Goal: Find specific page/section: Find specific page/section

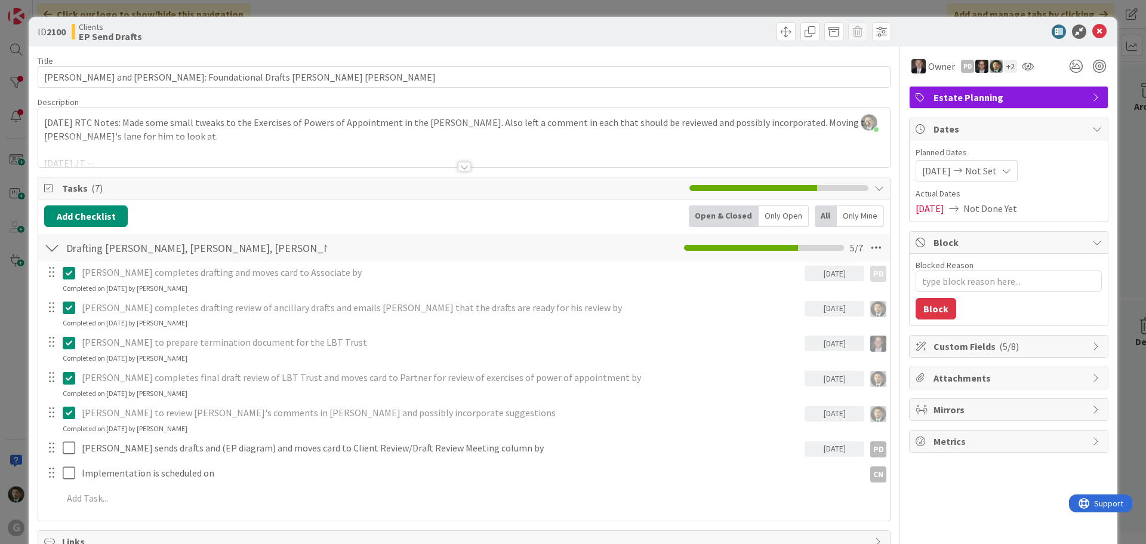
scroll to position [119, 0]
click at [1094, 34] on icon at bounding box center [1100, 31] width 14 height 14
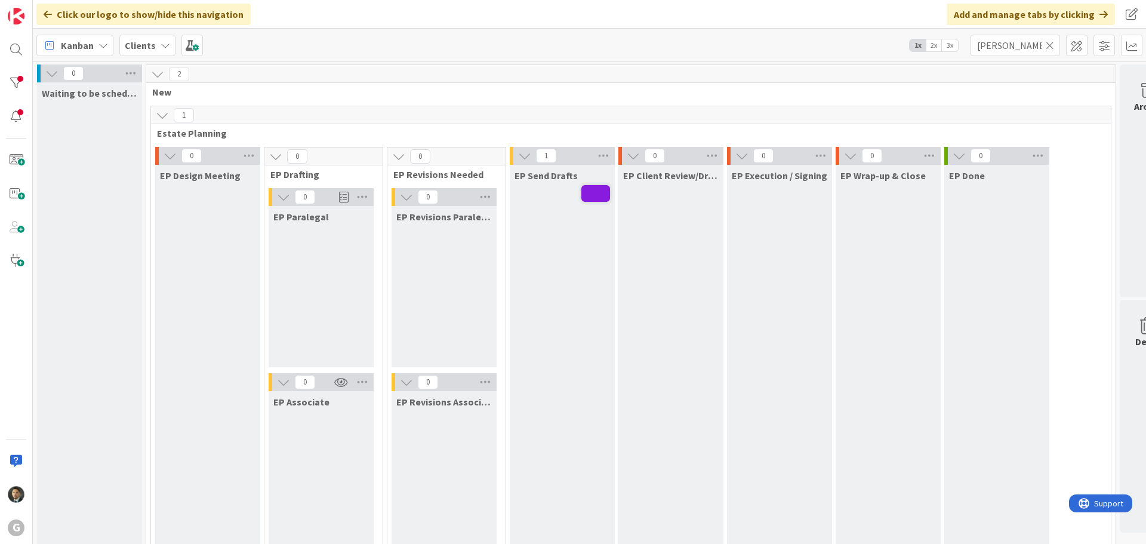
click at [1053, 45] on icon at bounding box center [1050, 45] width 8 height 11
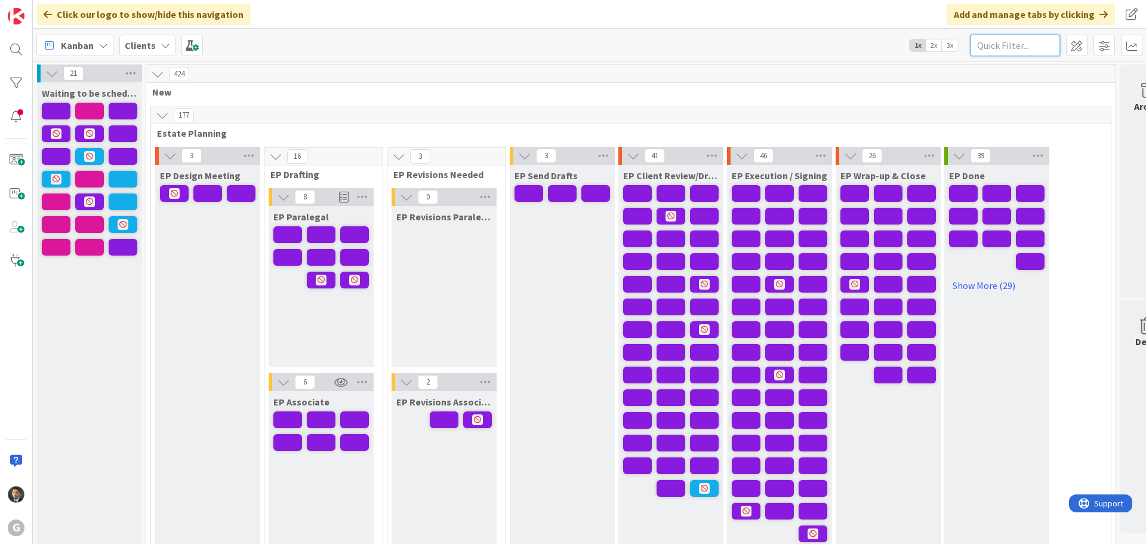
click at [1004, 37] on input "text" at bounding box center [1016, 45] width 90 height 21
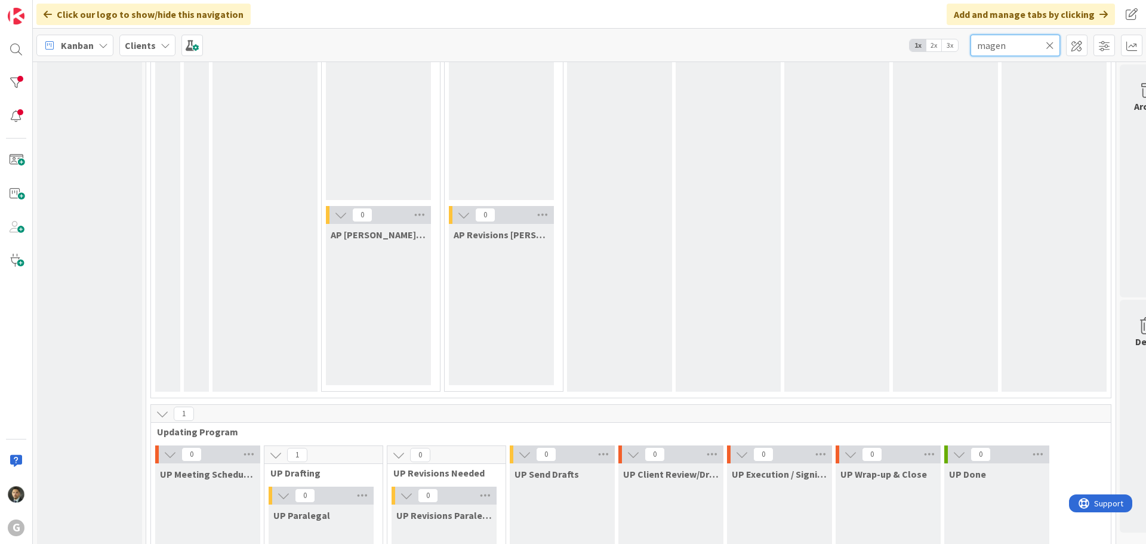
scroll to position [1731, 0]
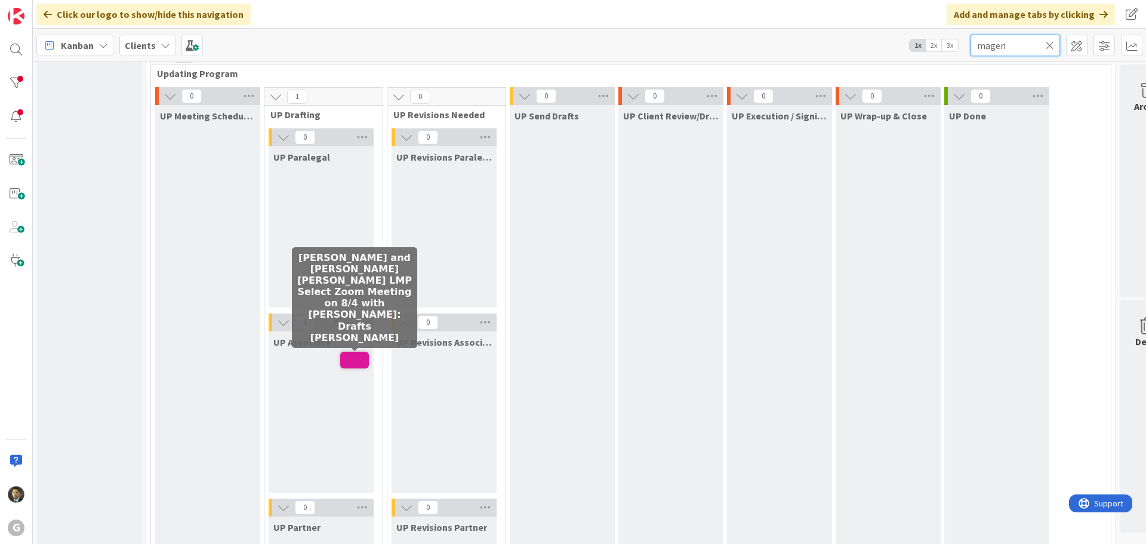
type input "magen"
click at [355, 362] on span at bounding box center [354, 360] width 29 height 17
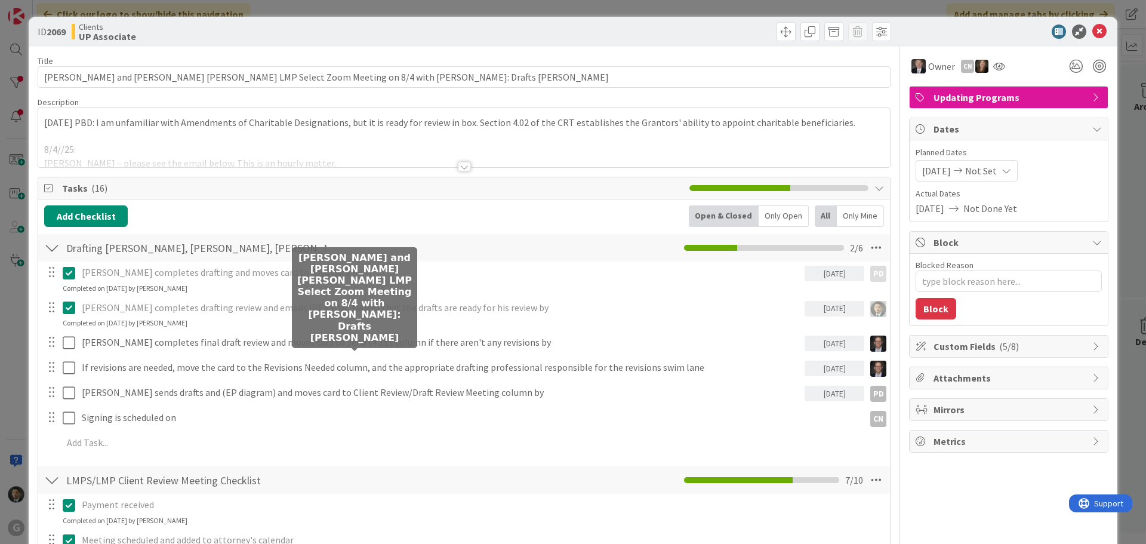
type textarea "x"
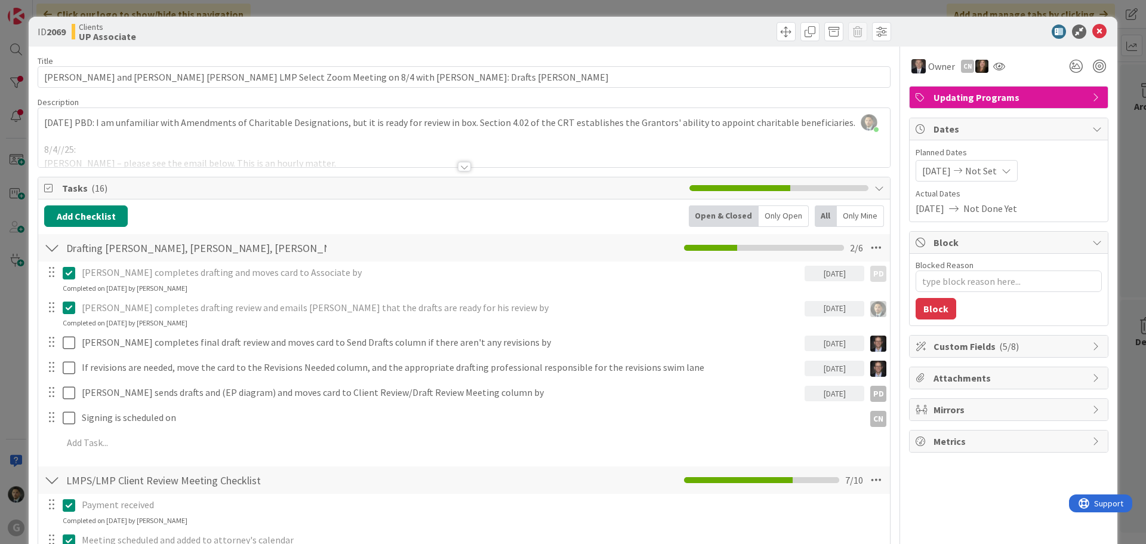
drag, startPoint x: 926, startPoint y: 10, endPoint x: 959, endPoint y: 25, distance: 36.6
click at [925, 10] on div "ID 2069 Clients UP Associate Title 91 / 128 Magenau, Tom and Mary Beth LMP Sele…" at bounding box center [573, 272] width 1146 height 544
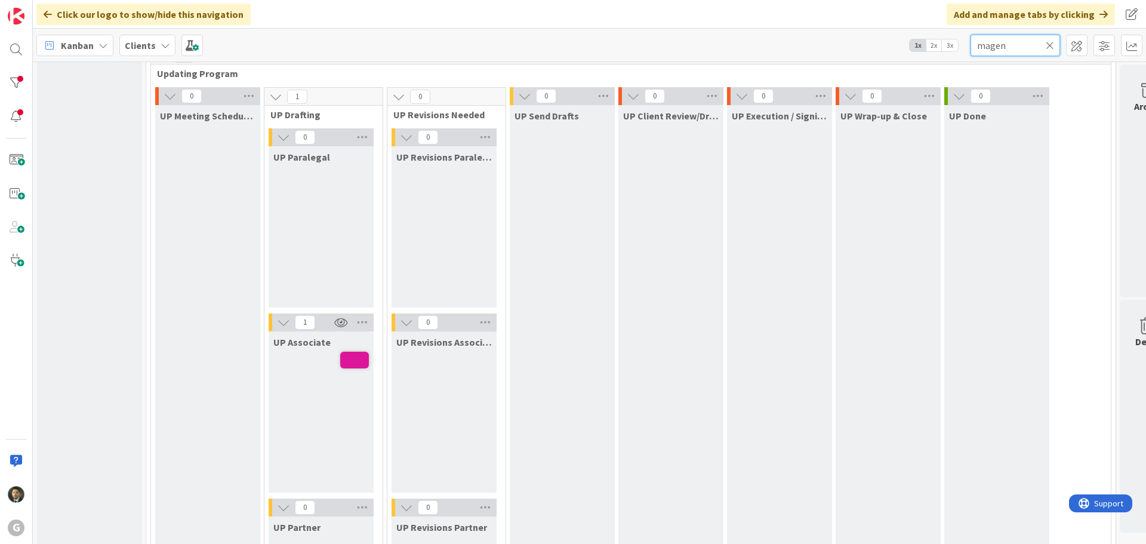
drag, startPoint x: 1019, startPoint y: 45, endPoint x: 943, endPoint y: 44, distance: 75.8
click at [943, 44] on div "Kanban Clients 1x 2x 3x magen" at bounding box center [589, 45] width 1113 height 33
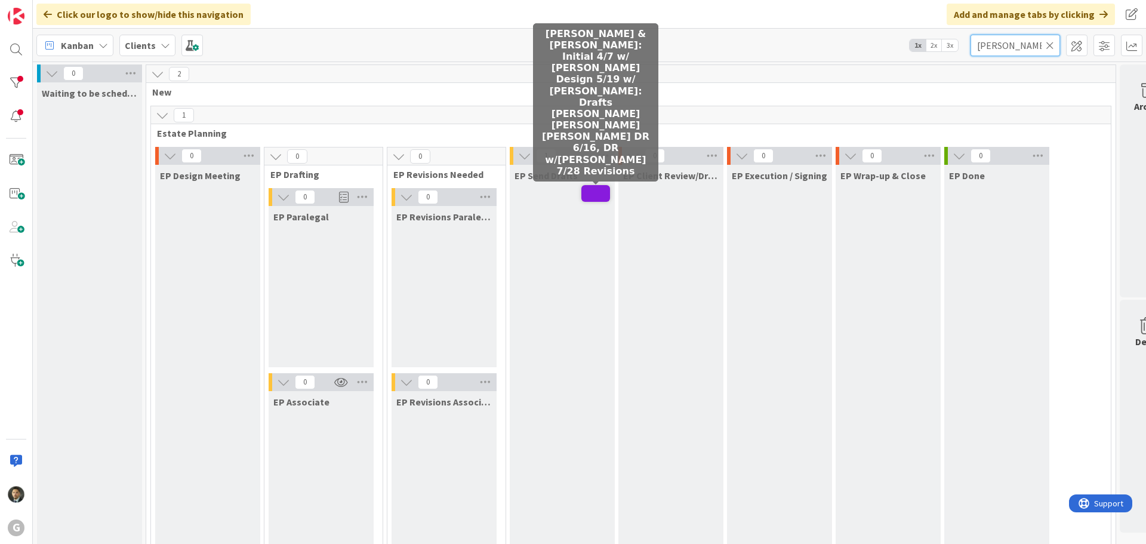
type input "delaney"
click at [595, 192] on span at bounding box center [595, 193] width 29 height 17
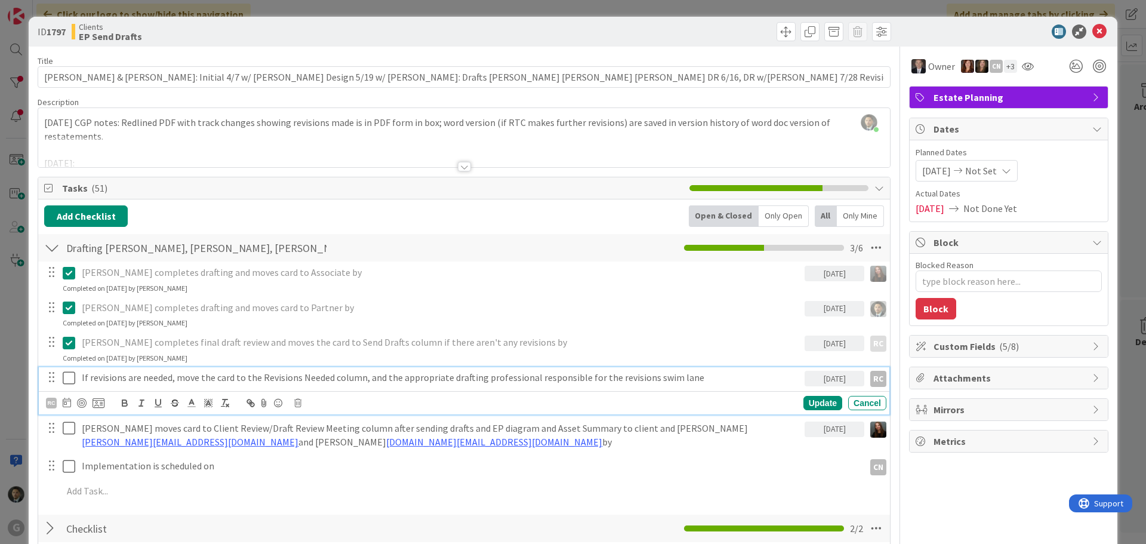
click at [573, 377] on p "If revisions are needed, move the card to the Revisions Needed column, and the …" at bounding box center [441, 378] width 718 height 14
click at [297, 407] on icon at bounding box center [297, 403] width 7 height 8
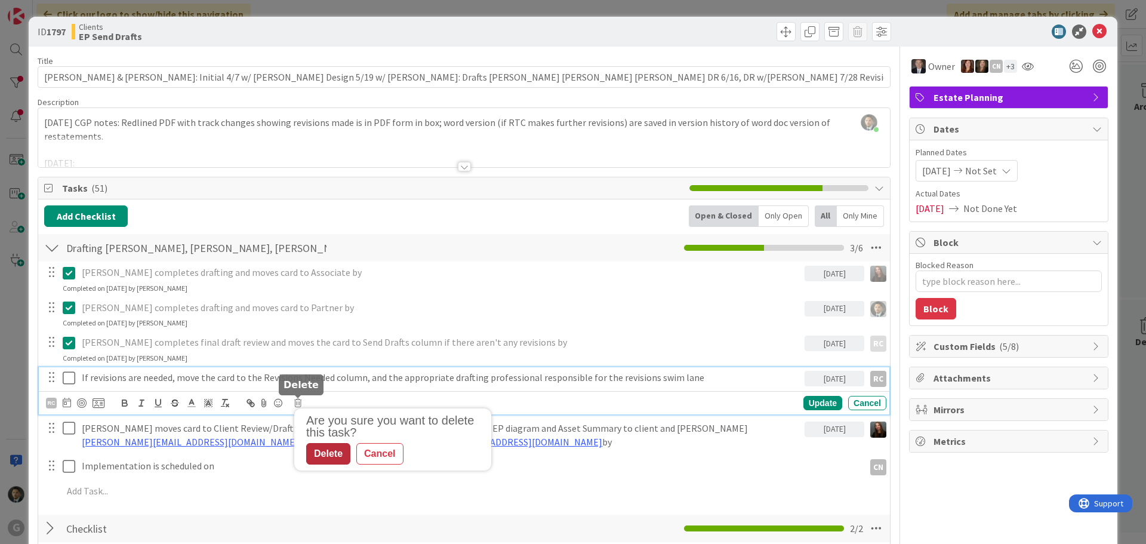
click at [326, 453] on div "Delete" at bounding box center [328, 453] width 44 height 21
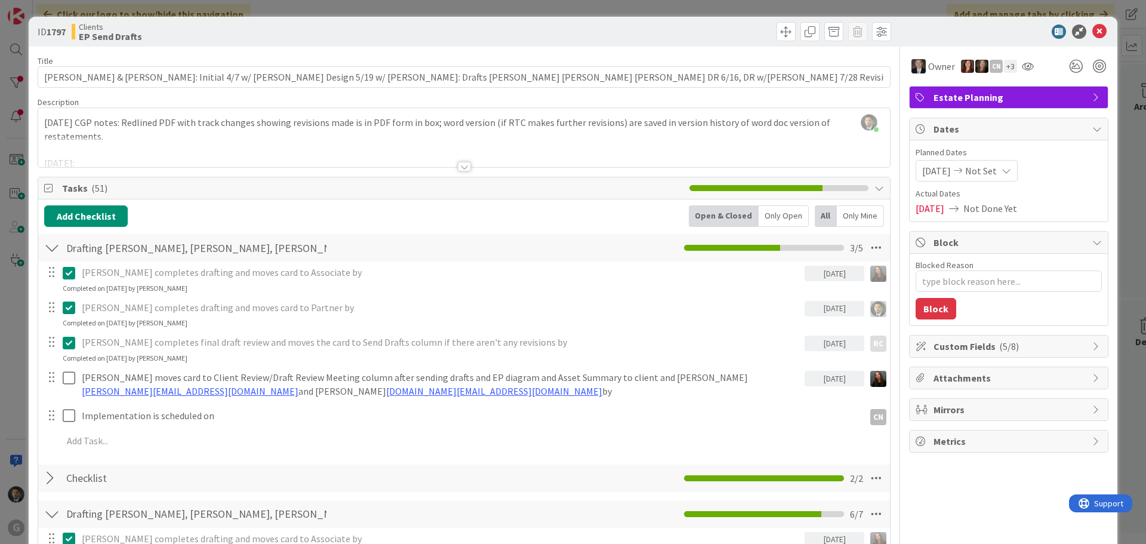
type textarea "x"
click at [1093, 33] on icon at bounding box center [1100, 31] width 14 height 14
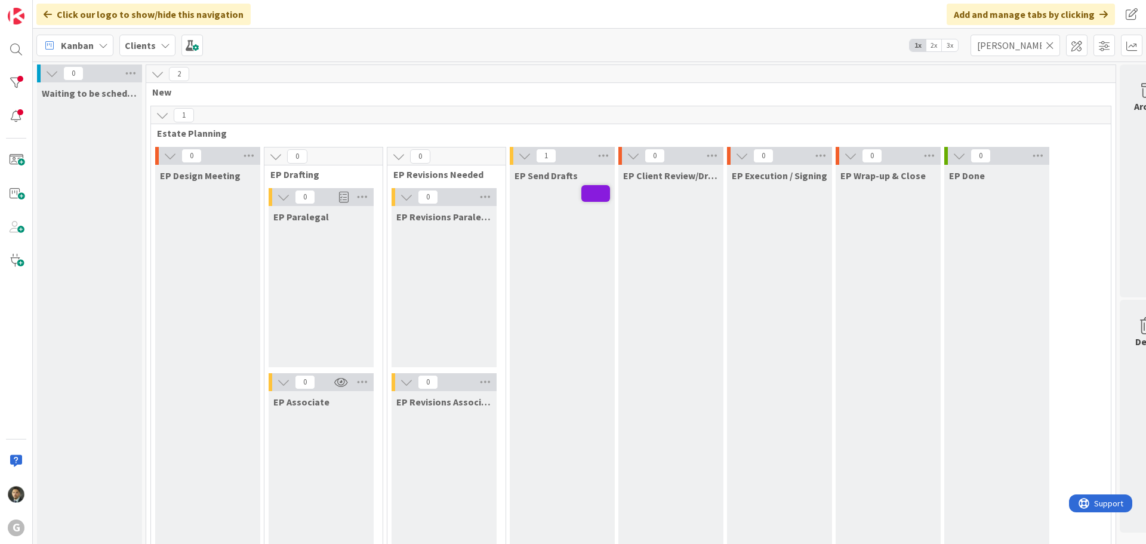
click at [1050, 45] on icon at bounding box center [1050, 45] width 8 height 11
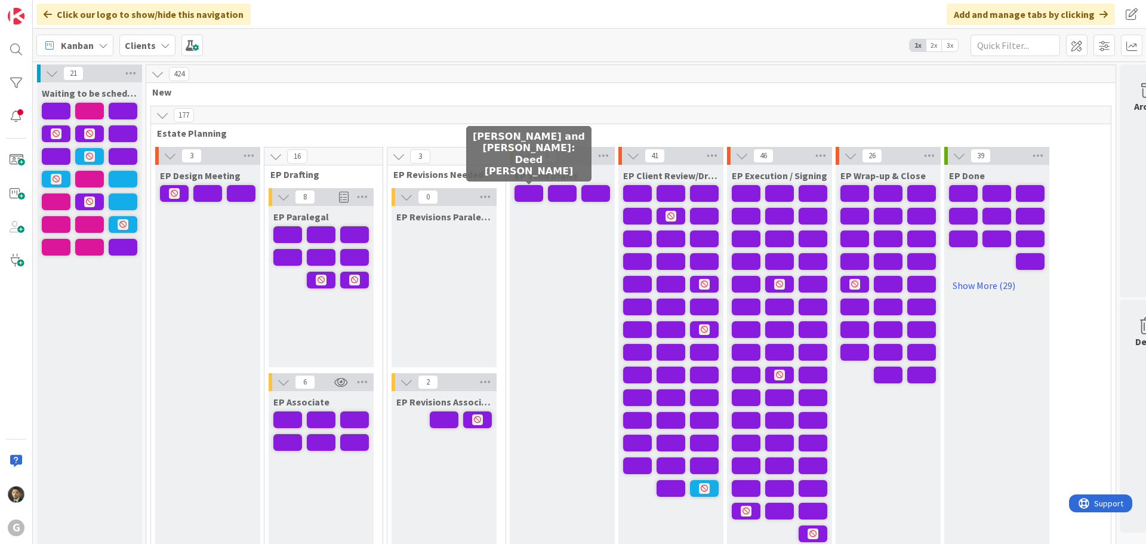
click at [540, 196] on span at bounding box center [529, 193] width 29 height 17
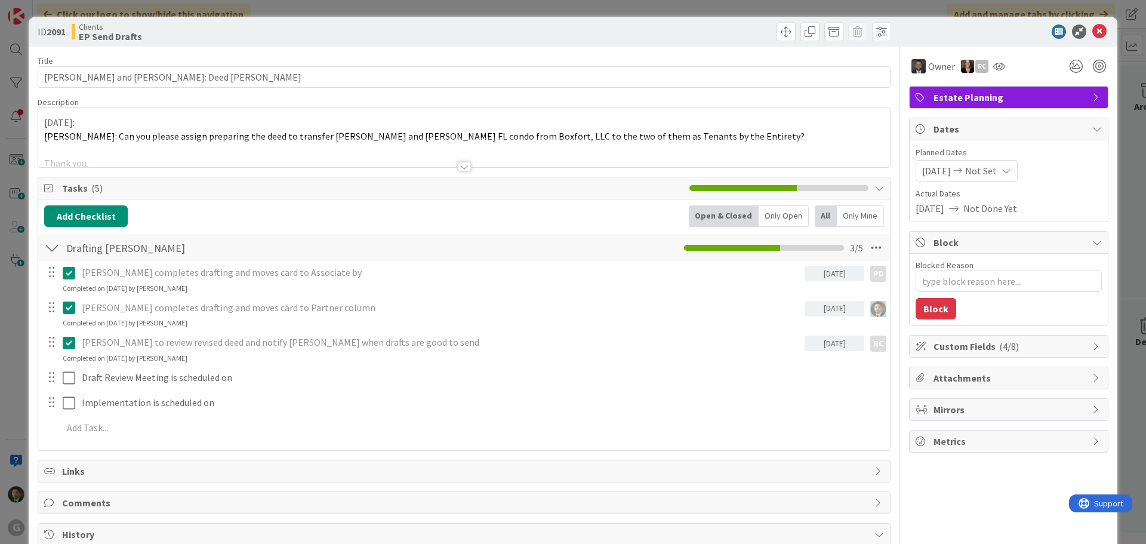
type textarea "x"
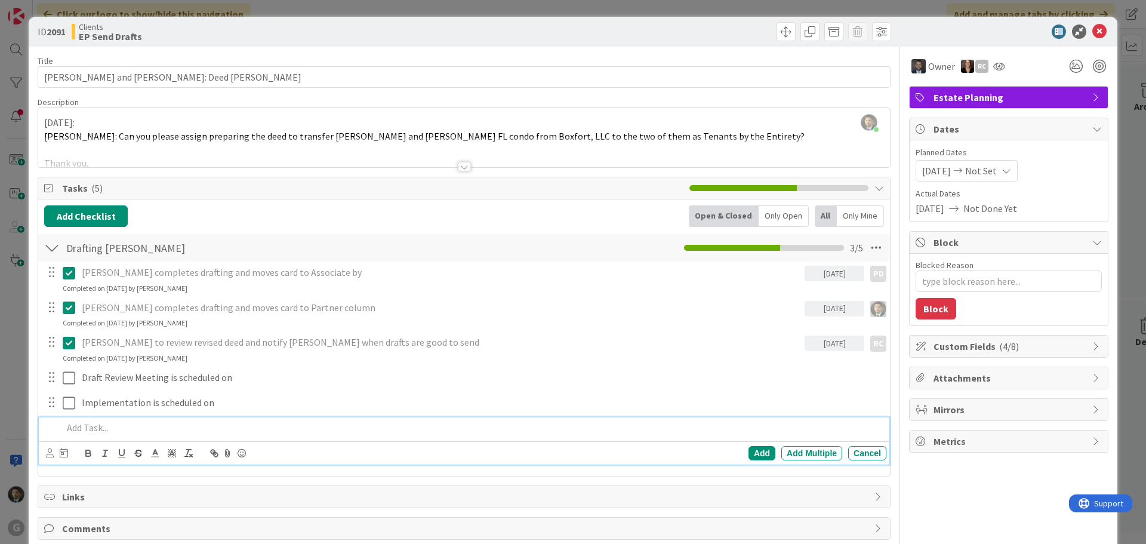
click at [265, 430] on p at bounding box center [472, 428] width 819 height 14
click at [749, 451] on div "Add" at bounding box center [762, 453] width 27 height 14
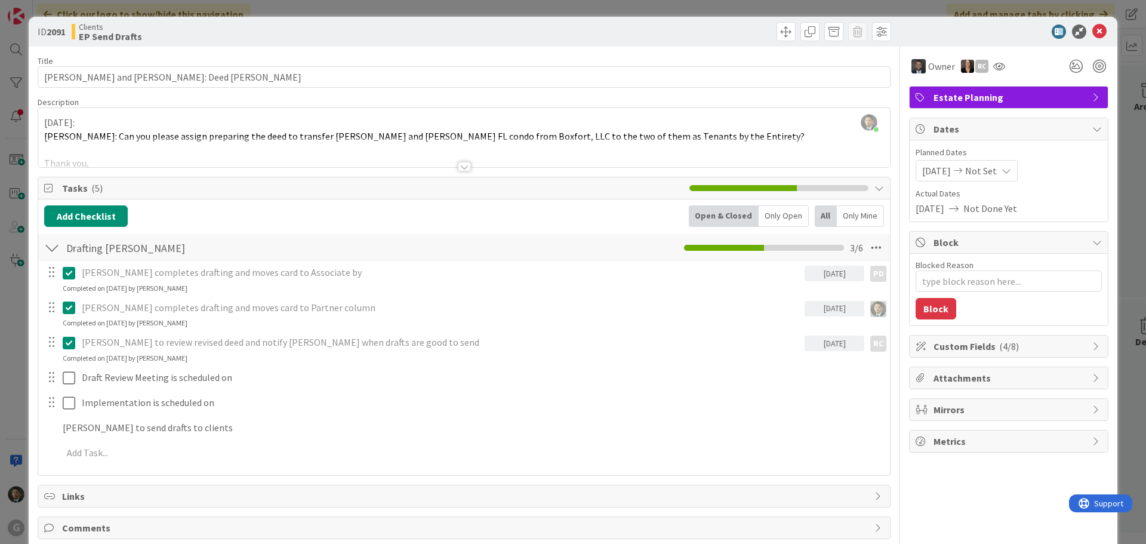
type textarea "x"
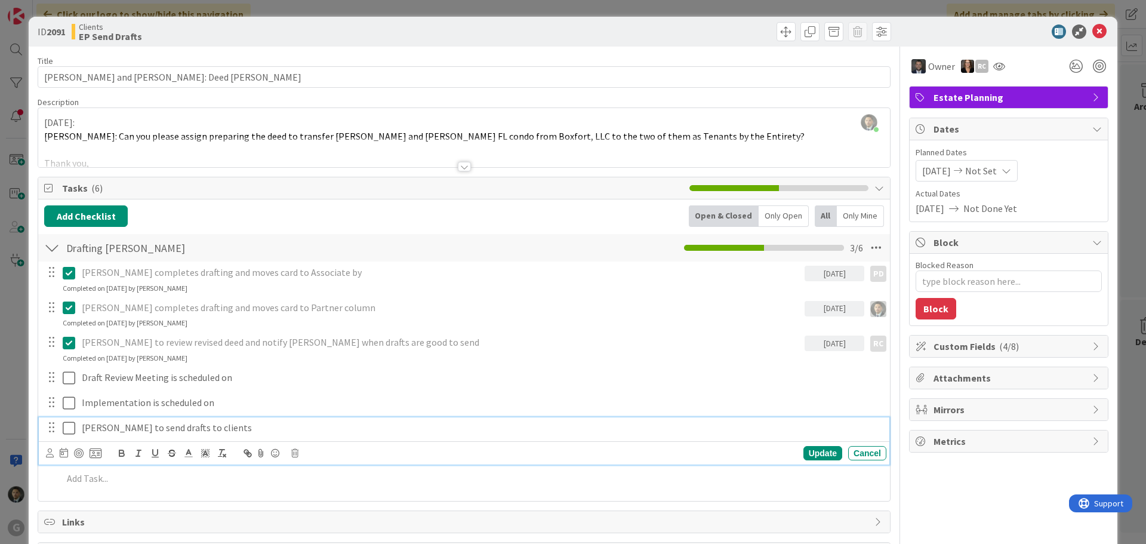
click at [137, 428] on p "Michelle to send drafts to clients" at bounding box center [482, 428] width 800 height 14
click at [98, 429] on p "Michelle to send drafts to clients" at bounding box center [482, 428] width 800 height 14
click at [65, 457] on icon at bounding box center [64, 453] width 8 height 10
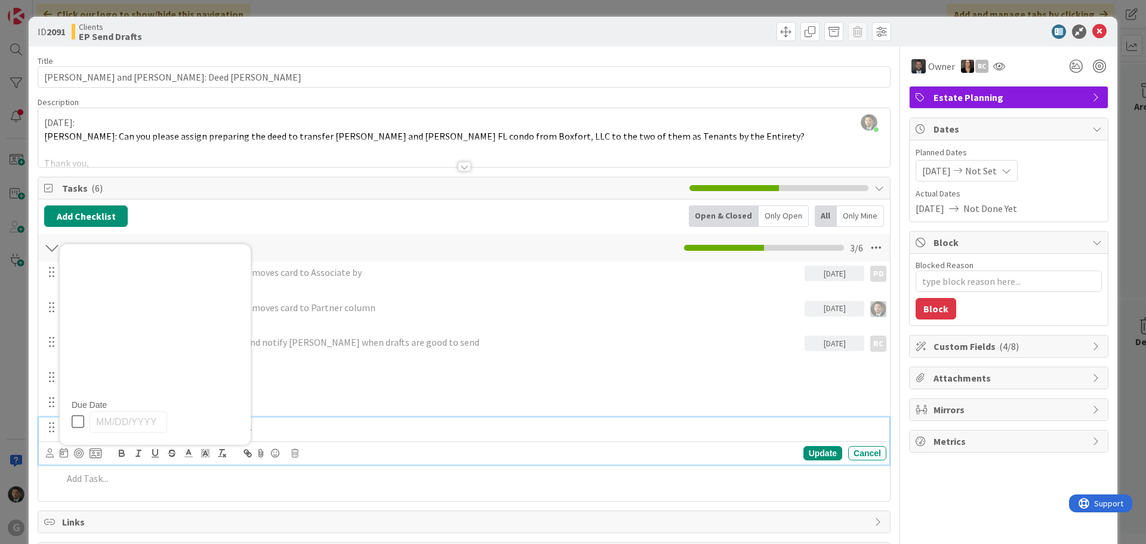
click at [82, 423] on icon at bounding box center [81, 421] width 18 height 14
type input "[DATE]"
click at [806, 456] on div "Update" at bounding box center [823, 453] width 39 height 14
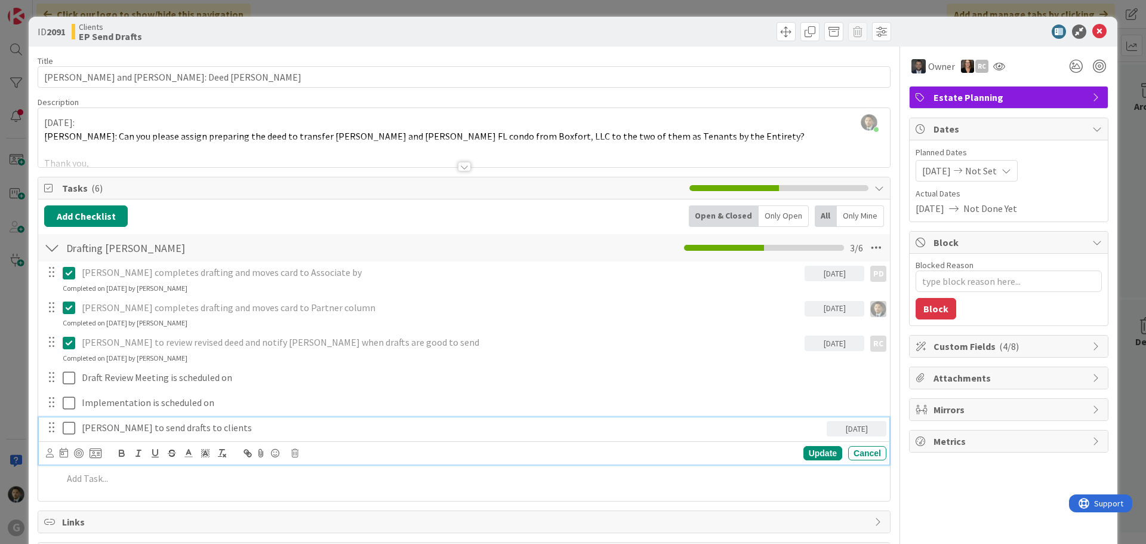
click at [183, 430] on p "Michelle to send drafts to clients" at bounding box center [452, 428] width 740 height 14
click at [44, 454] on div "Su Mo Tu We Th Fr Sa July 2025 1 2 3 4 5 6 7 8 9 10 11 12 13 14 15 16 17 18 19 …" at bounding box center [464, 452] width 851 height 23
click at [50, 454] on icon at bounding box center [50, 452] width 8 height 9
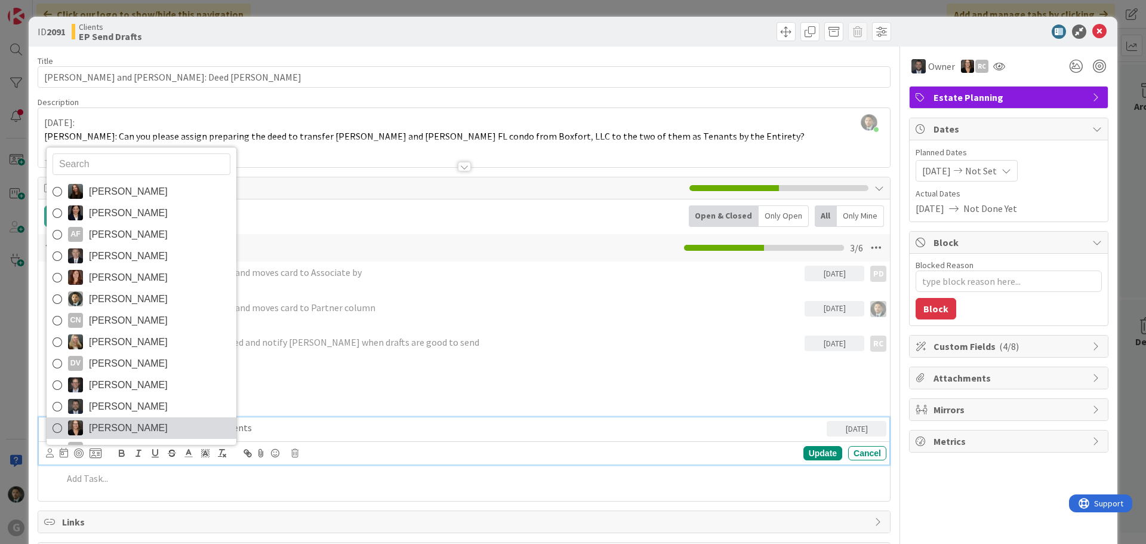
click at [122, 425] on span "Michelle Wilson" at bounding box center [128, 428] width 79 height 18
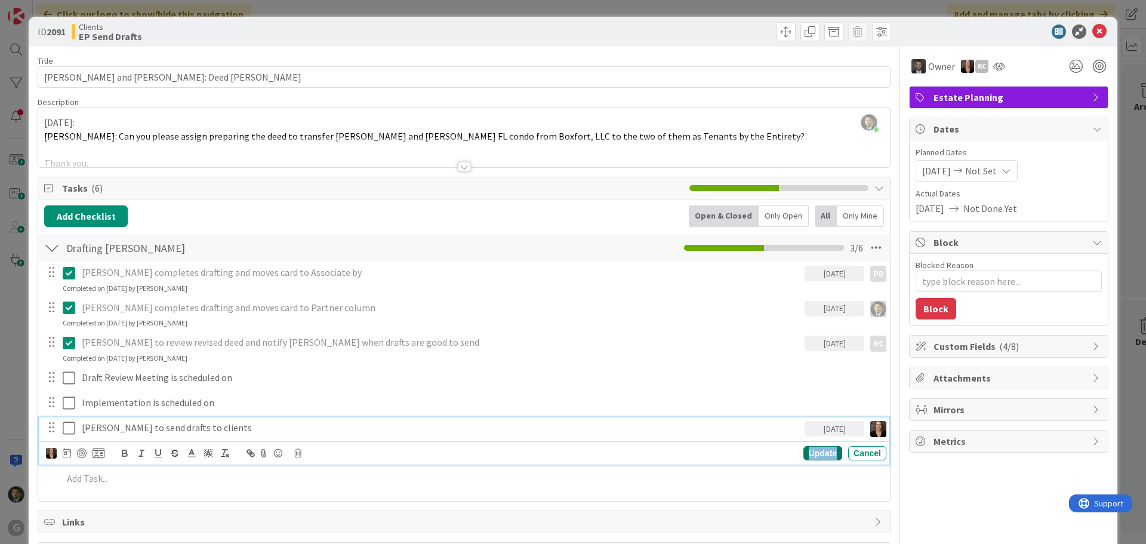
click at [806, 456] on div "Update" at bounding box center [823, 453] width 39 height 14
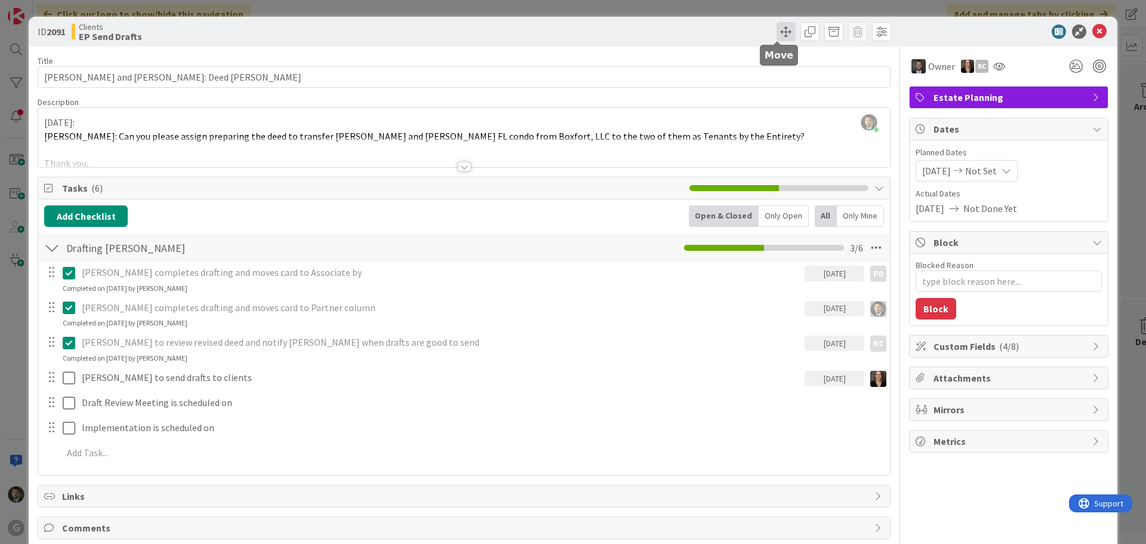
click at [777, 35] on span at bounding box center [786, 31] width 19 height 19
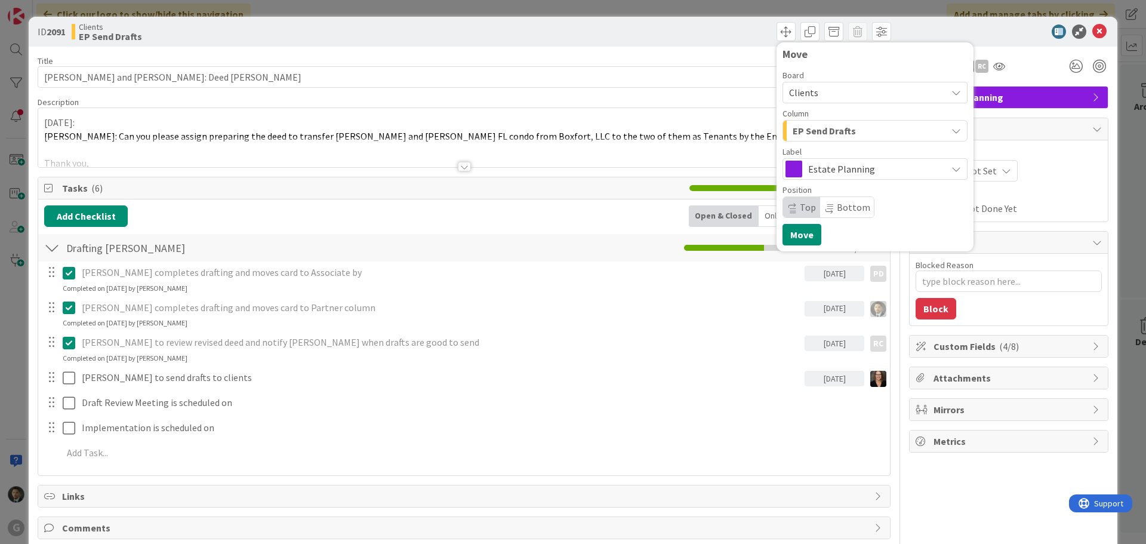
click at [839, 134] on span "EP Send Drafts" at bounding box center [824, 131] width 63 height 16
type textarea "x"
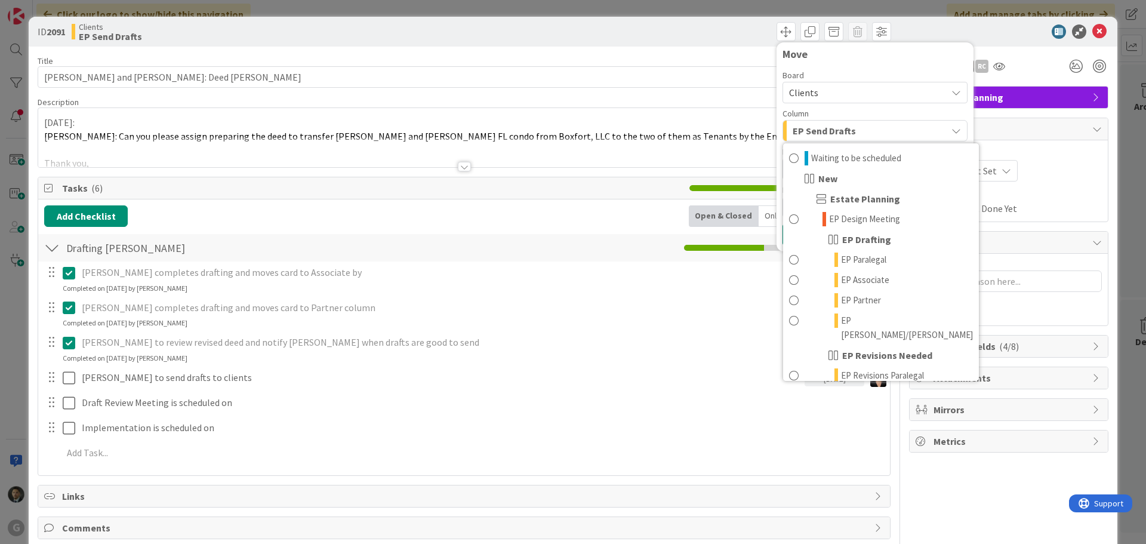
click at [715, 13] on div "ID 2091 Clients EP Send Drafts Move Board Clients Column EP Send Drafts Waiting…" at bounding box center [573, 272] width 1146 height 544
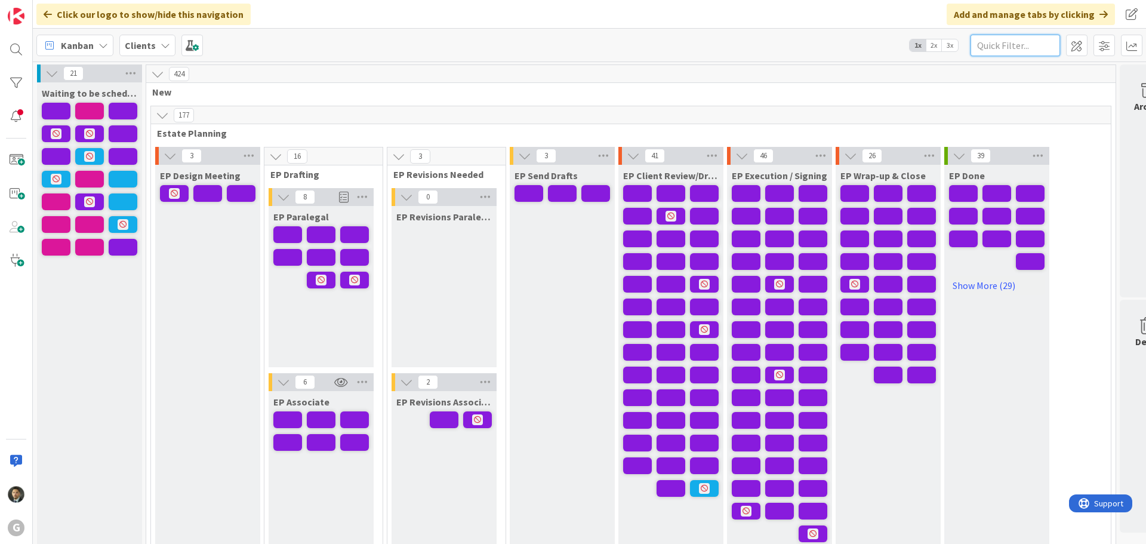
click at [1033, 42] on input "text" at bounding box center [1016, 45] width 90 height 21
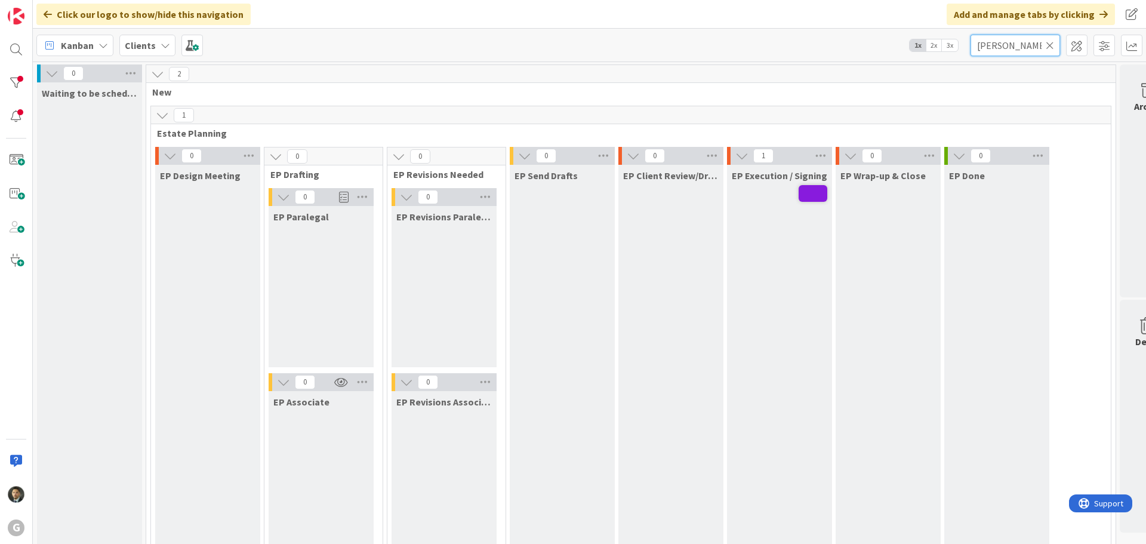
type input "wells"
click at [1048, 47] on icon at bounding box center [1050, 45] width 8 height 11
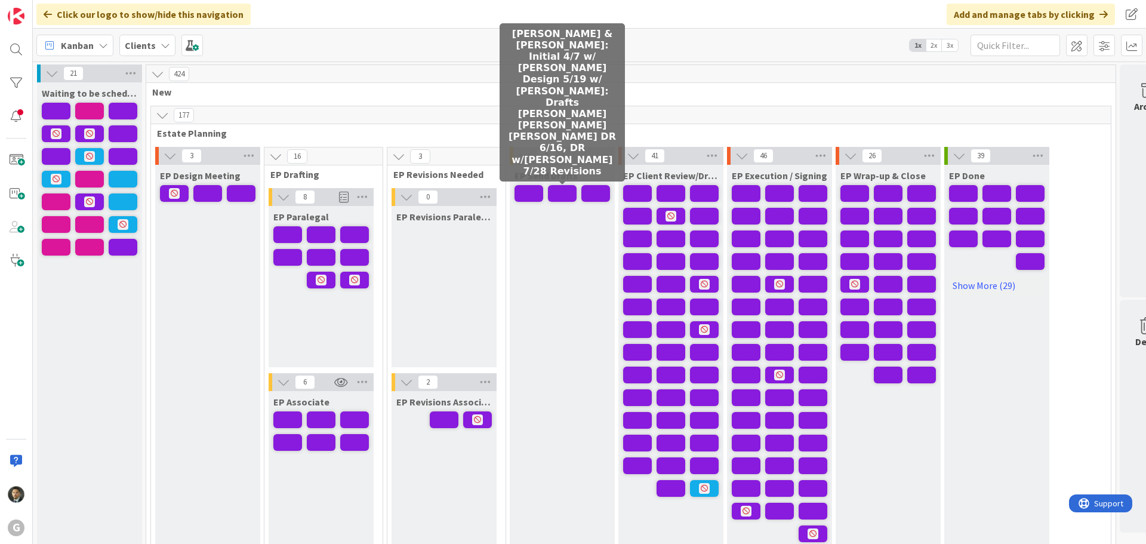
click at [558, 196] on span at bounding box center [562, 193] width 29 height 17
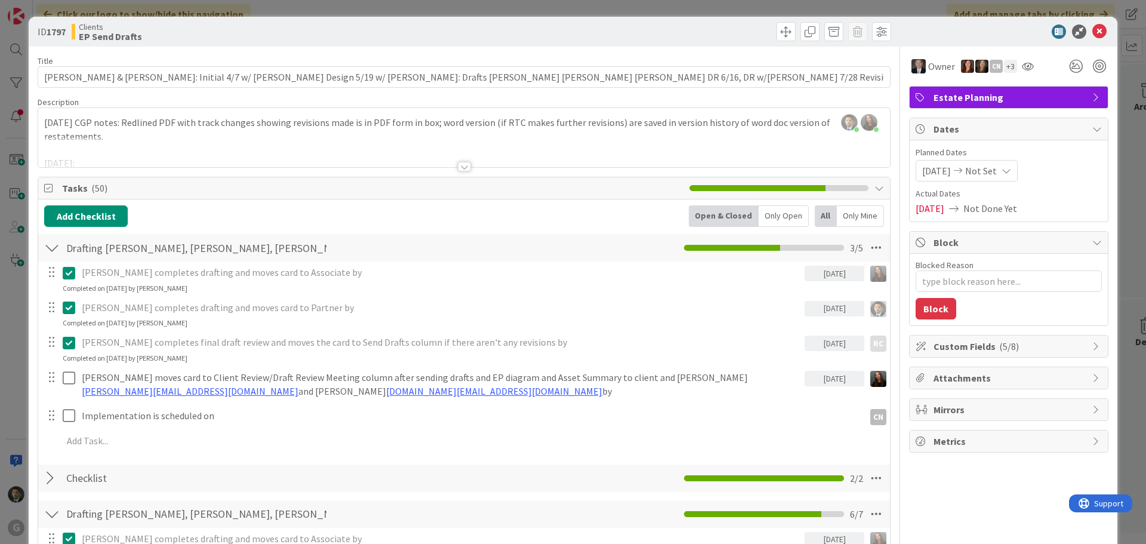
click at [645, 10] on div "ID 1797 Clients EP Send Drafts Title 127 / 128 Delaney, Greg & Elizabeth: Initi…" at bounding box center [573, 272] width 1146 height 544
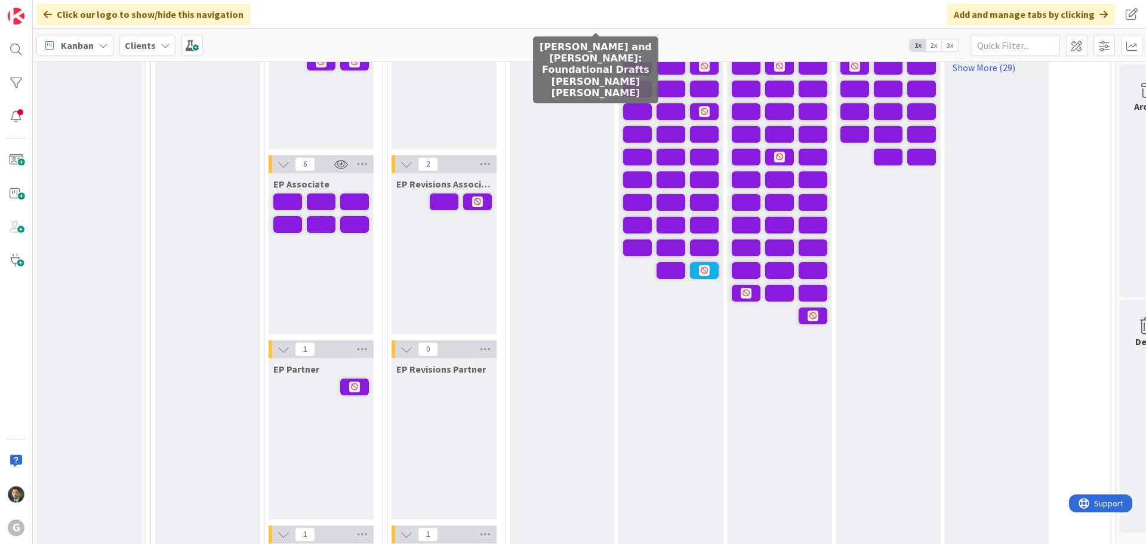
scroll to position [299, 0]
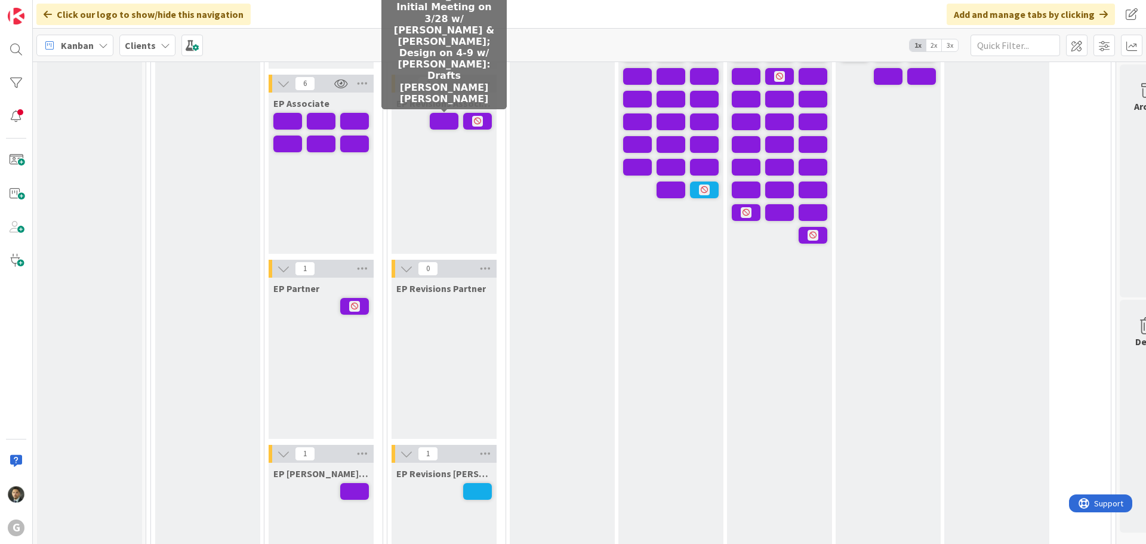
click at [445, 121] on span at bounding box center [444, 121] width 29 height 17
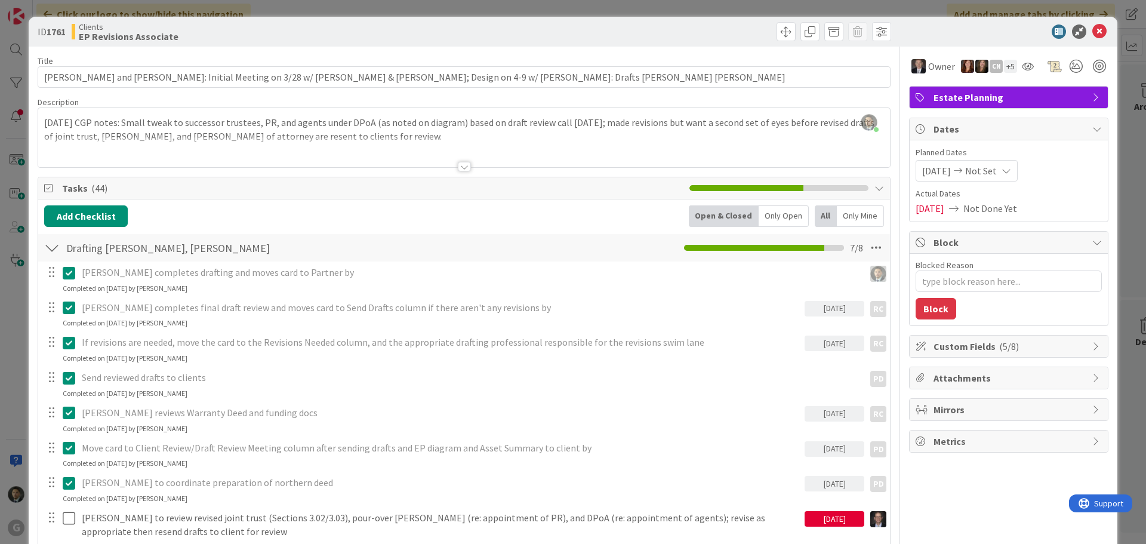
click at [504, 9] on div "ID 1761 Clients EP Revisions Associate Title 108 / 128 Wenzke, Gerry and Caryl:…" at bounding box center [573, 272] width 1146 height 544
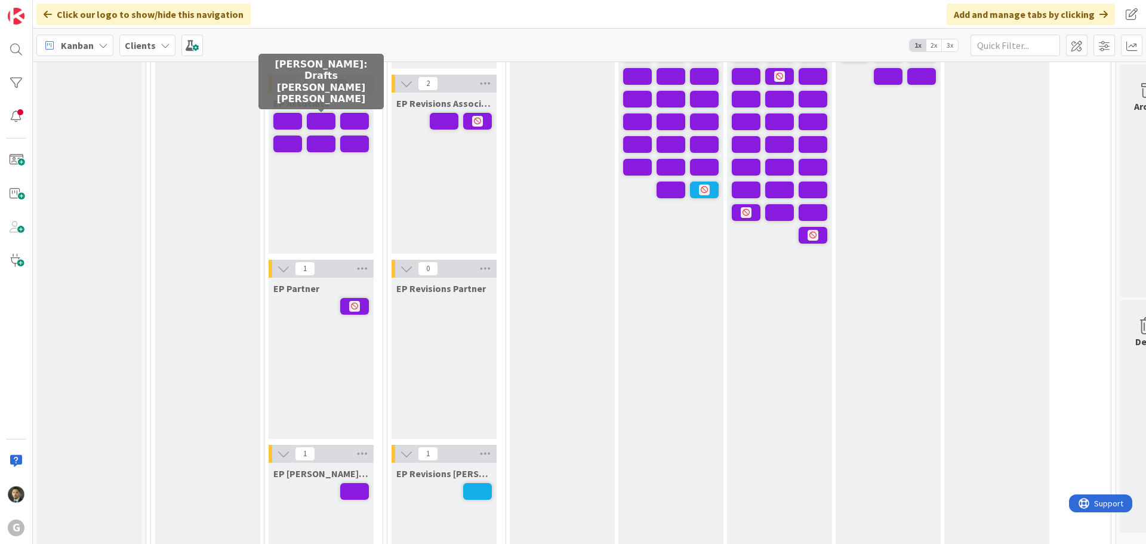
click at [316, 121] on span at bounding box center [321, 121] width 29 height 17
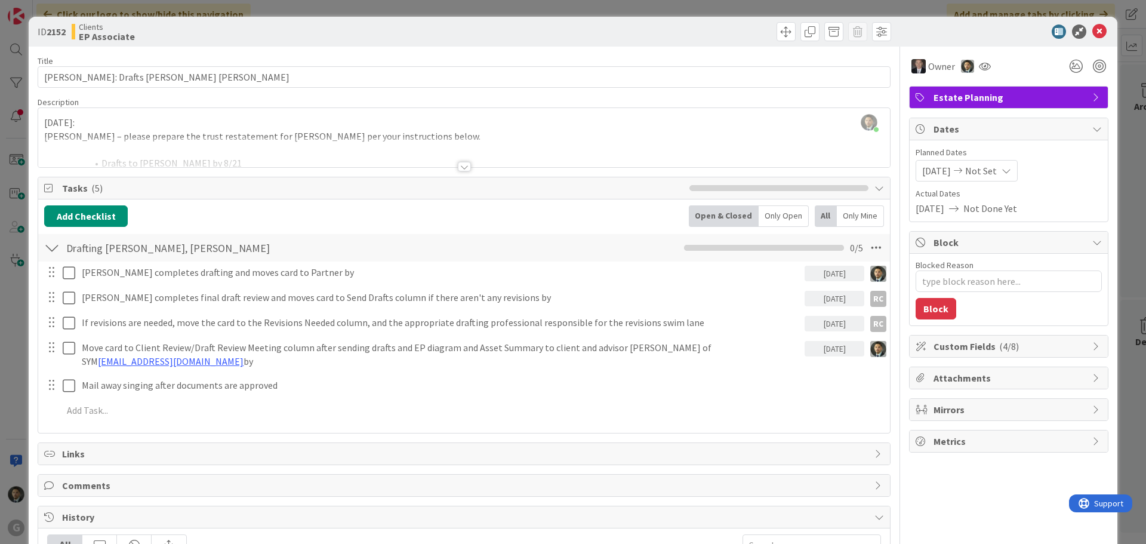
click at [410, 11] on div "ID 2152 Clients EP Associate Title 35 / 128 Tolliver, Paula: Drafts Chris Bobby…" at bounding box center [573, 272] width 1146 height 544
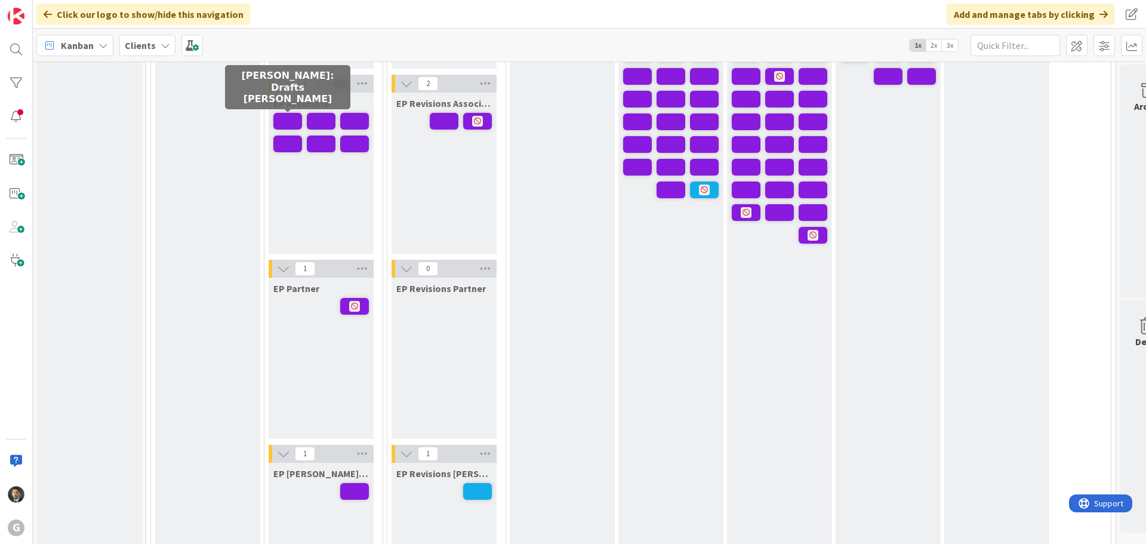
click at [285, 118] on span at bounding box center [287, 121] width 29 height 17
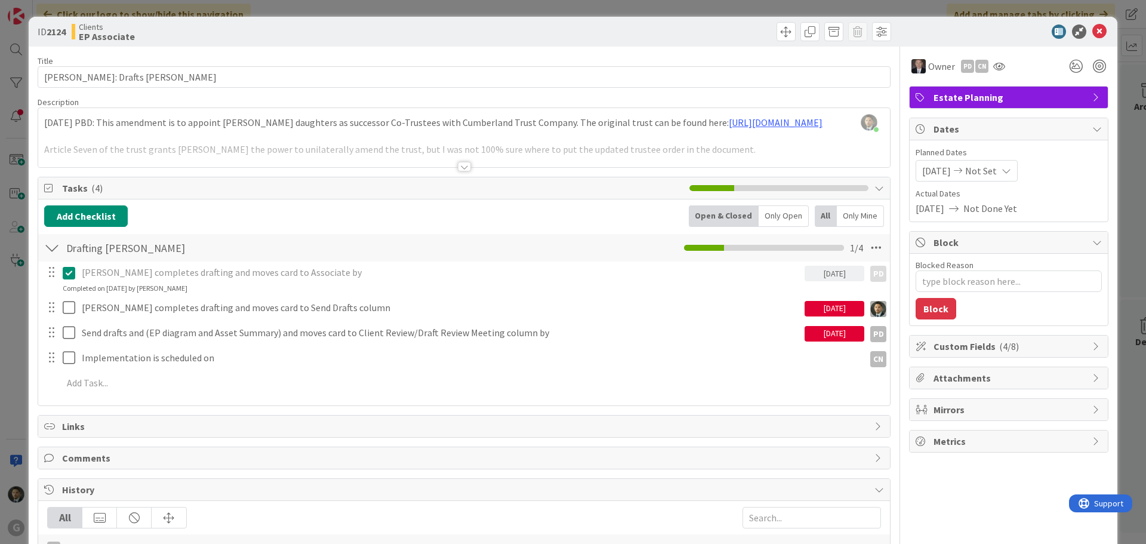
click at [275, 137] on div at bounding box center [464, 152] width 852 height 30
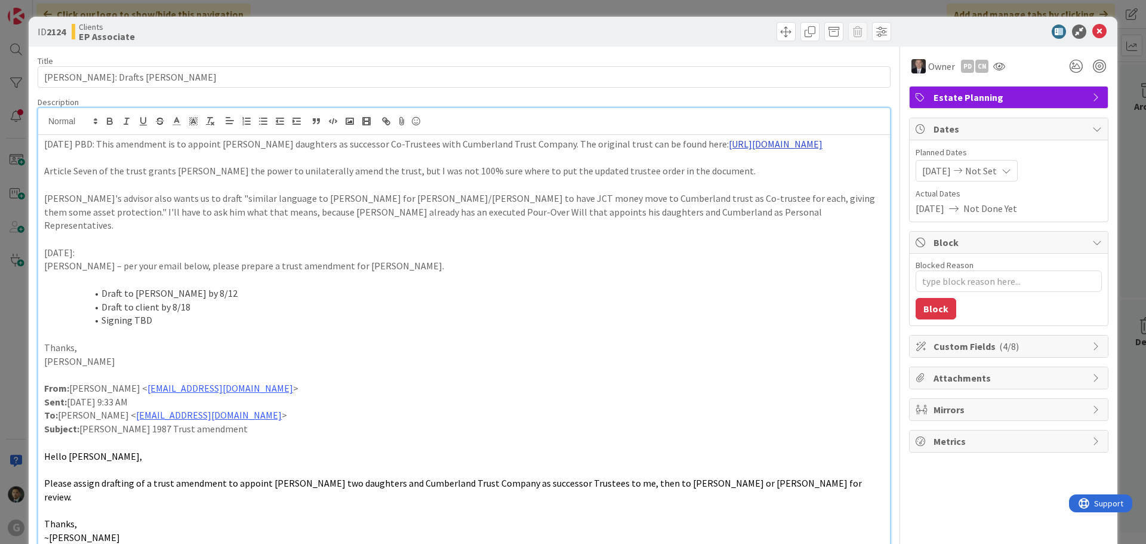
click at [729, 150] on link "https://gwtrust.box.com/s/64ummgn70b77lgxhl4y4vz993s2ong0s" at bounding box center [776, 144] width 94 height 12
click at [185, 179] on link "https://gwtrust.box.com/s/64ummgn70b77lgxhl4y4vz993s2ong0s" at bounding box center [144, 181] width 82 height 16
click at [536, 263] on p "Paul – per your email below, please prepare a trust amendment for Bob Chaney." at bounding box center [464, 266] width 840 height 14
click at [778, 38] on span at bounding box center [786, 31] width 19 height 19
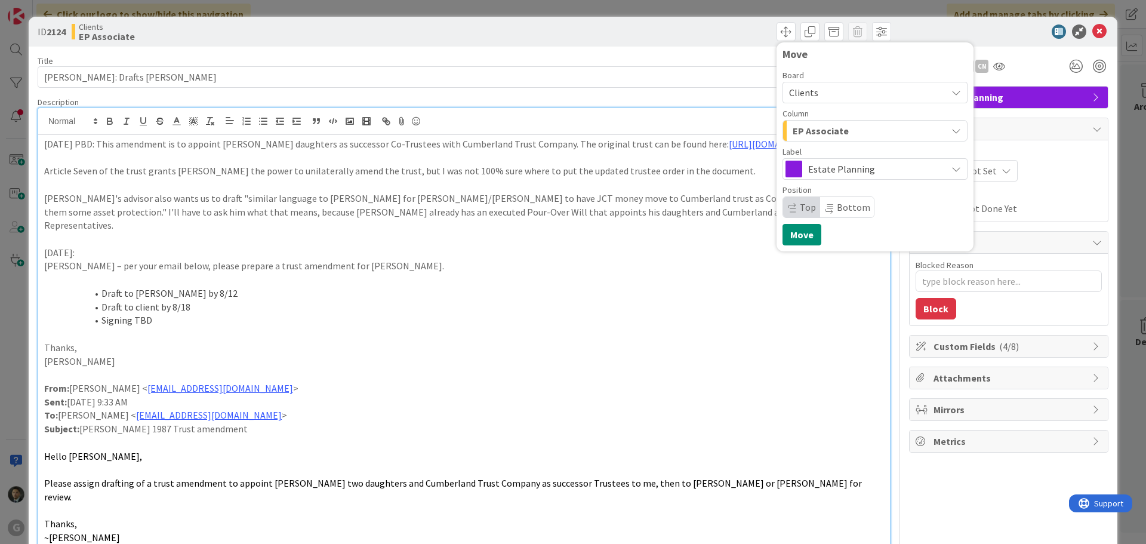
click at [853, 140] on div "EP Associate" at bounding box center [868, 130] width 157 height 19
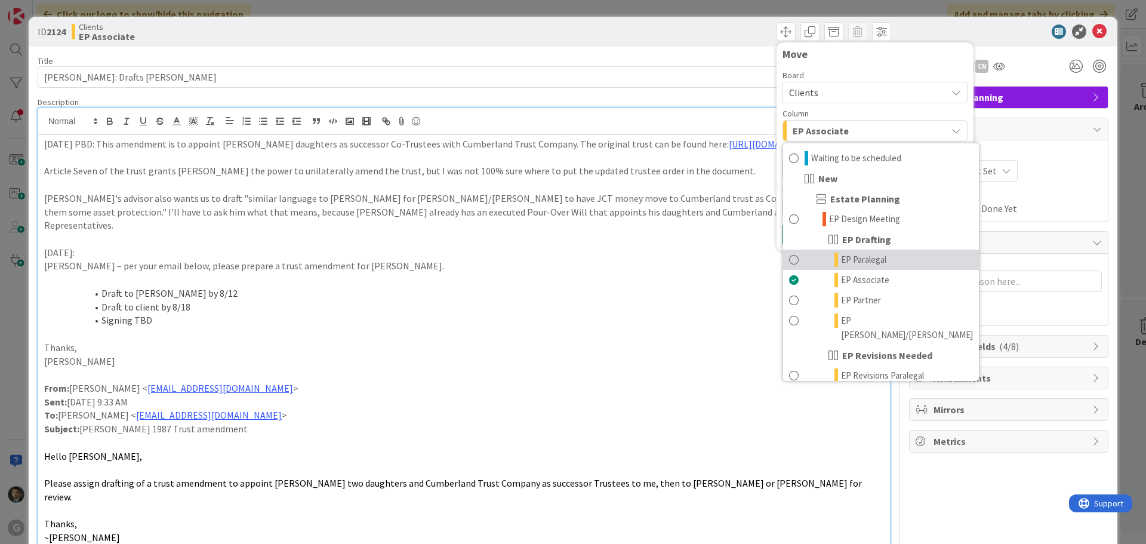
click at [854, 258] on span "EP Paralegal" at bounding box center [863, 260] width 45 height 14
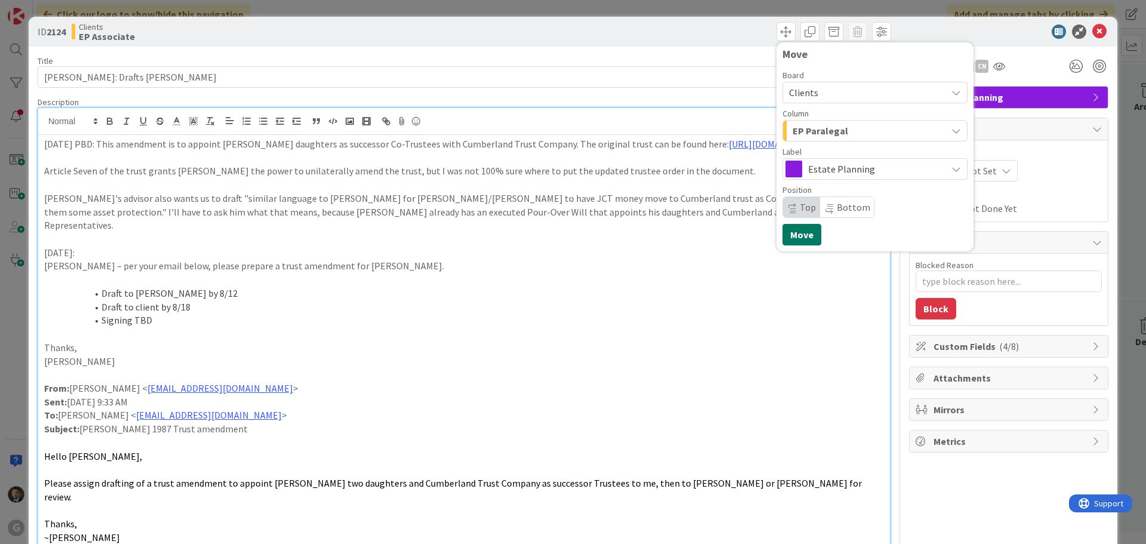
click at [784, 234] on button "Move" at bounding box center [802, 234] width 39 height 21
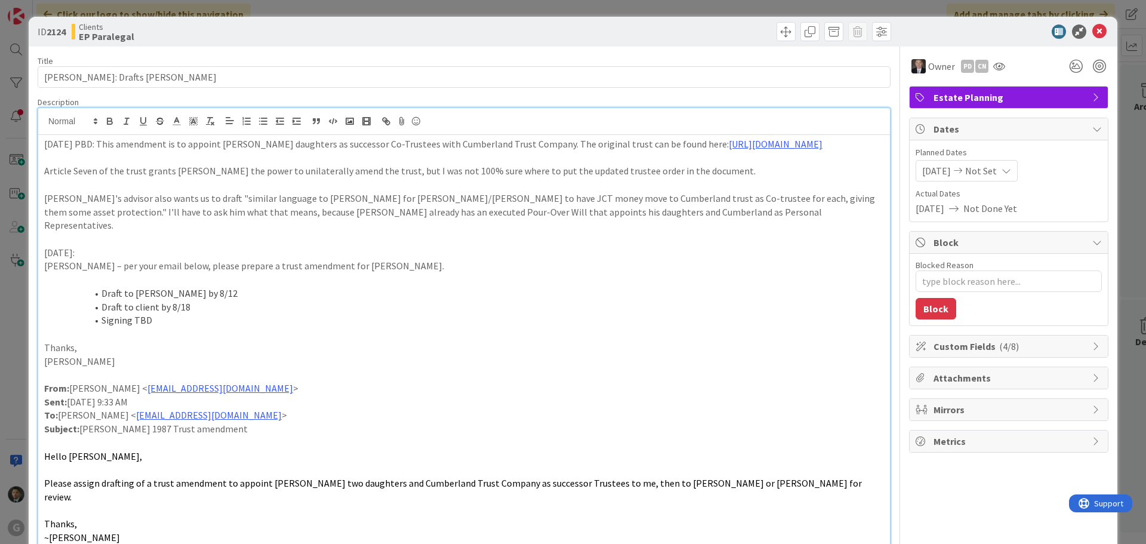
type textarea "x"
click at [647, 4] on div "ID 2124 Clients EP Paralegal Move Move Title 30 / 128 Chaney, Bob: Drafts Paul …" at bounding box center [573, 272] width 1146 height 544
